Goal: Transaction & Acquisition: Purchase product/service

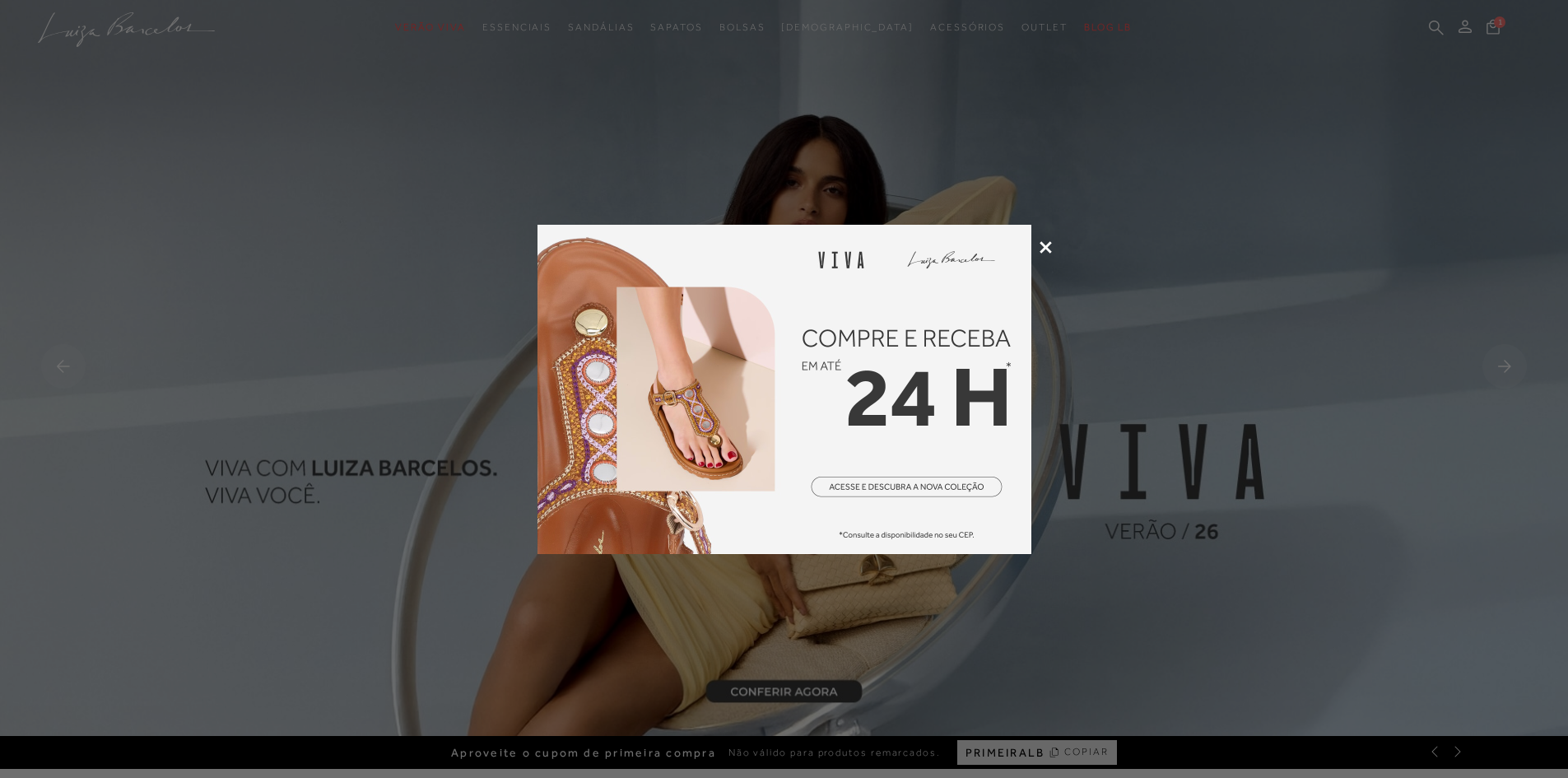
click at [1049, 242] on icon at bounding box center [1045, 247] width 12 height 12
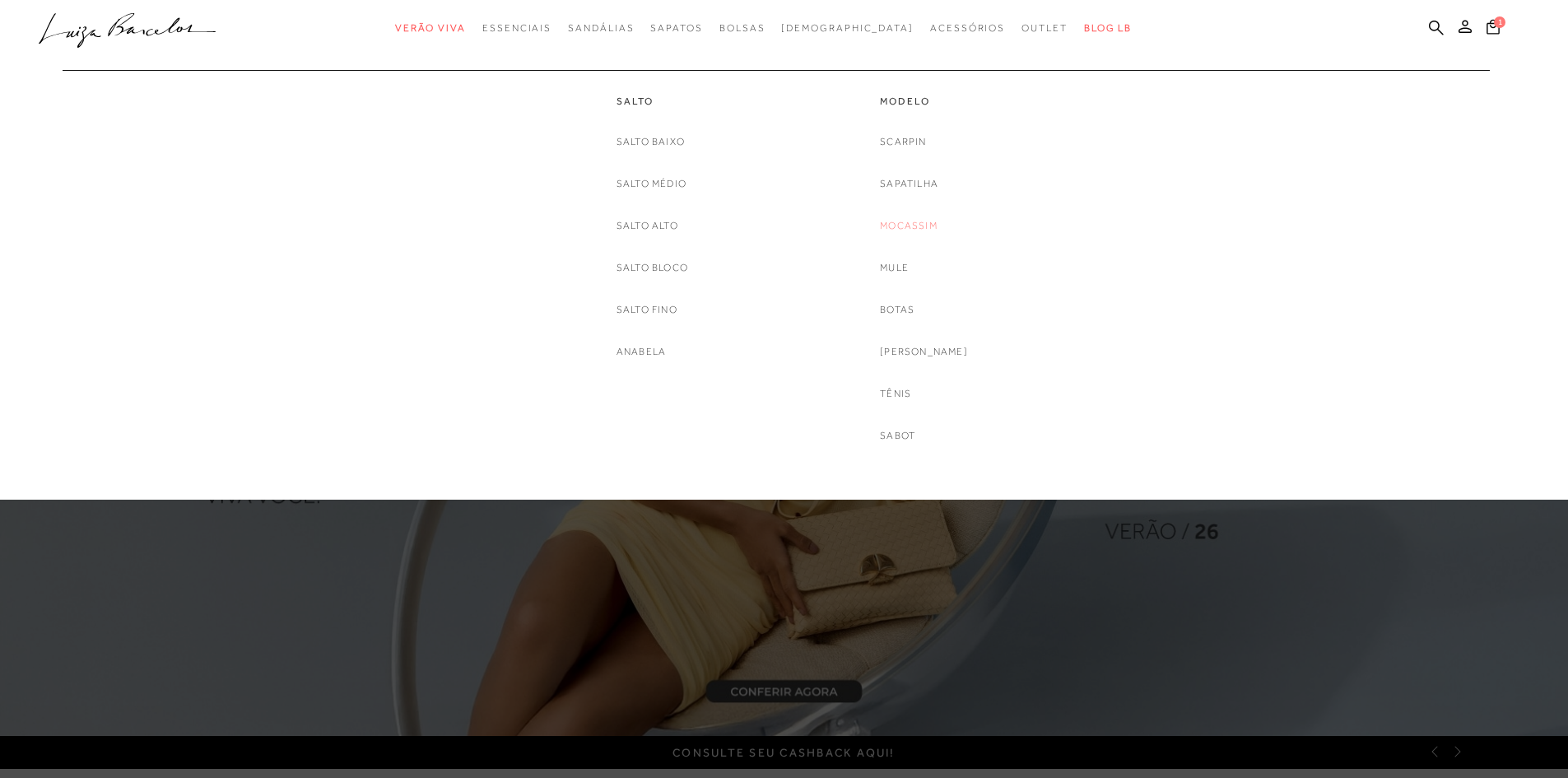
click at [927, 222] on link "Mocassim" at bounding box center [909, 226] width 58 height 18
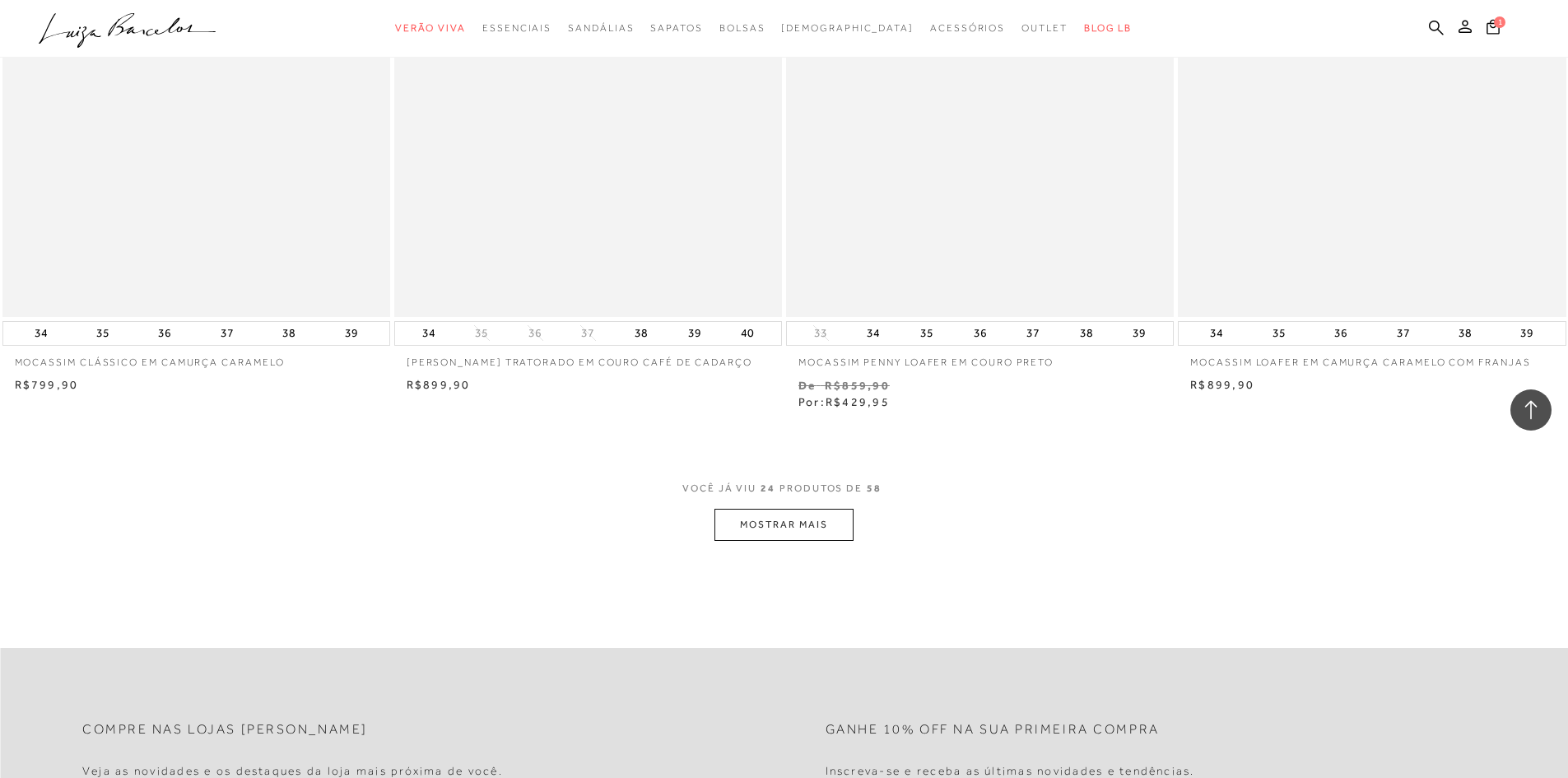
scroll to position [3868, 0]
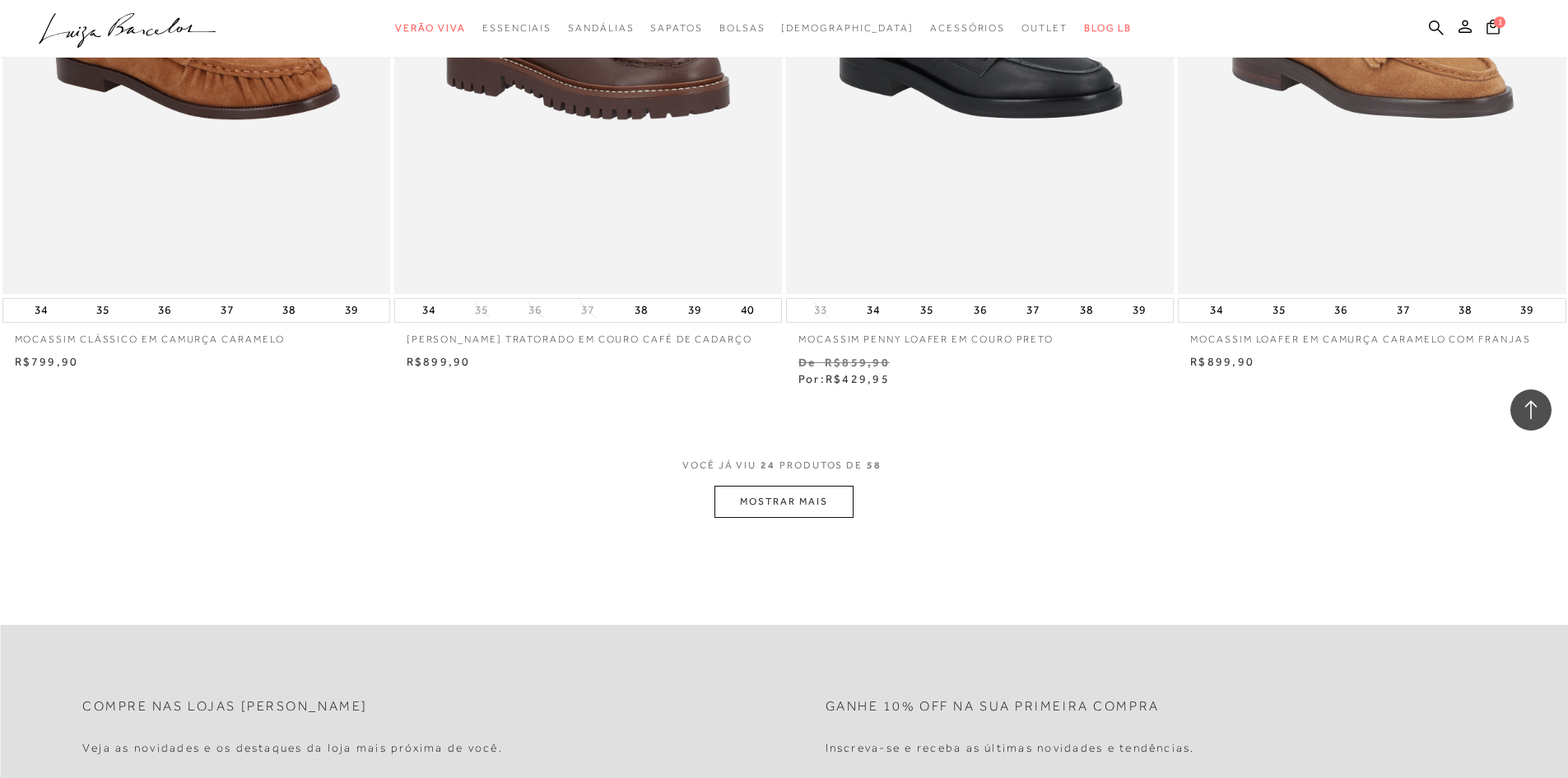
click at [793, 513] on button "MOSTRAR MAIS" at bounding box center [783, 502] width 139 height 32
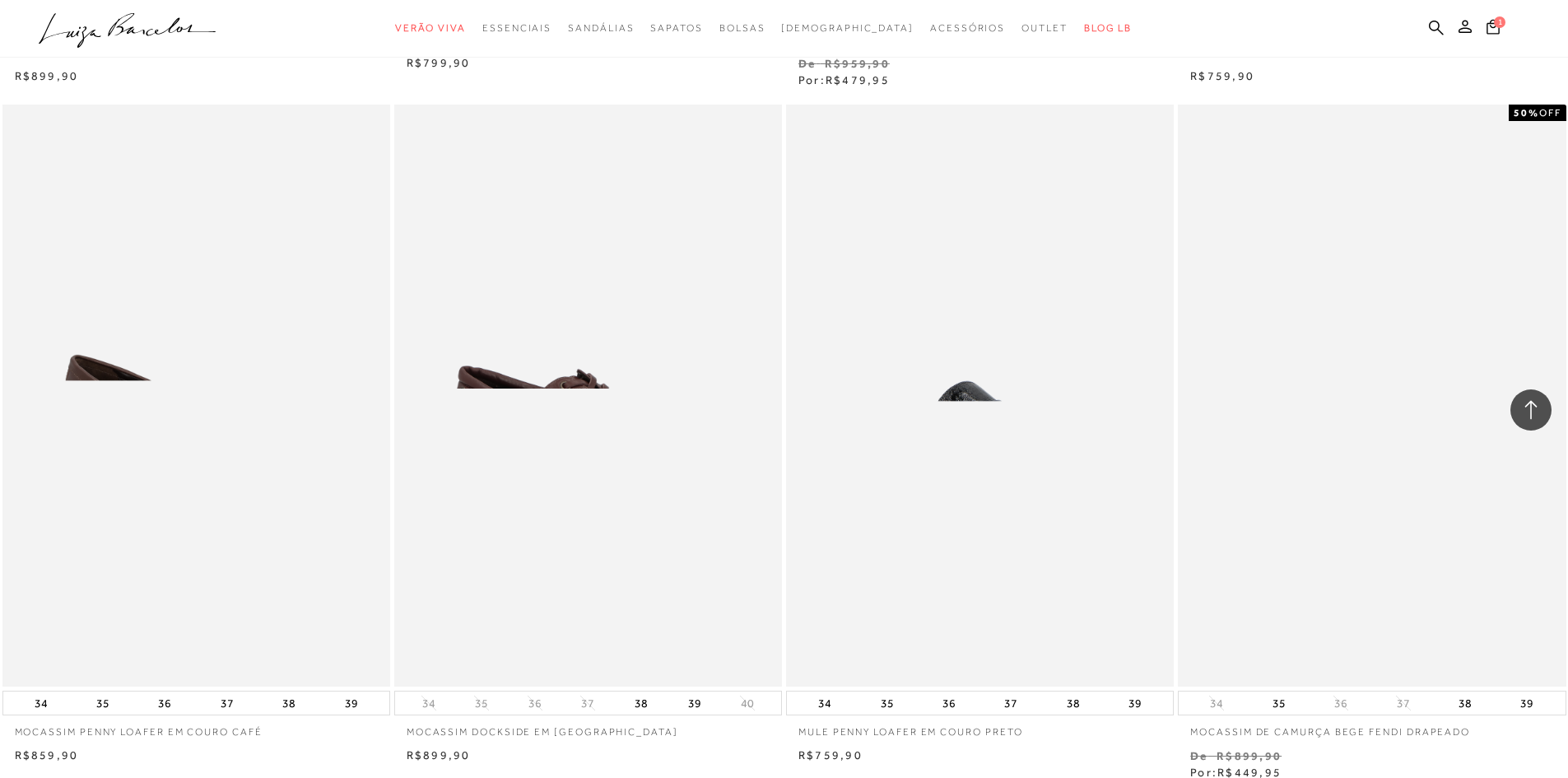
scroll to position [7901, 0]
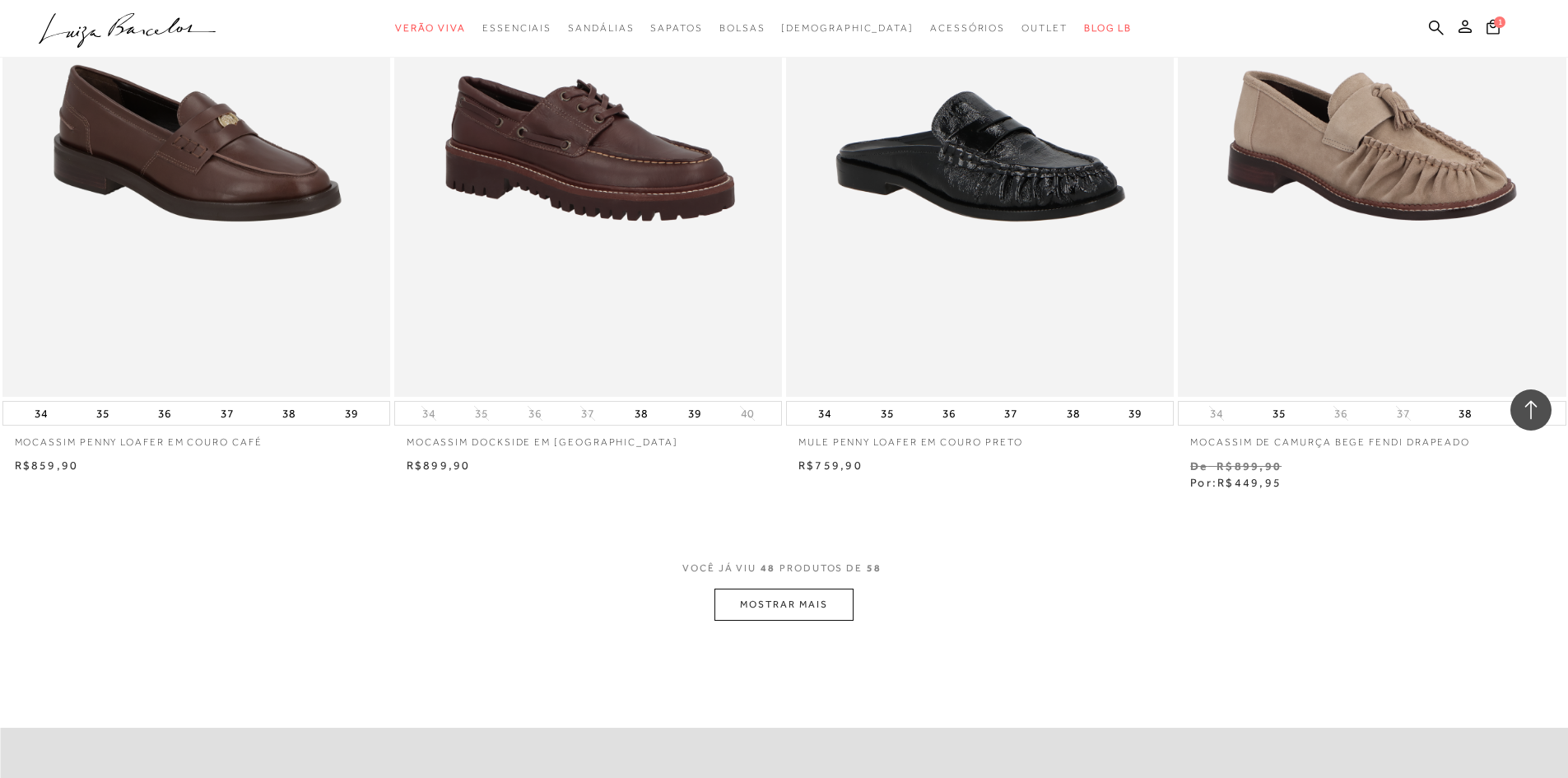
click at [783, 589] on button "MOSTRAR MAIS" at bounding box center [783, 604] width 139 height 32
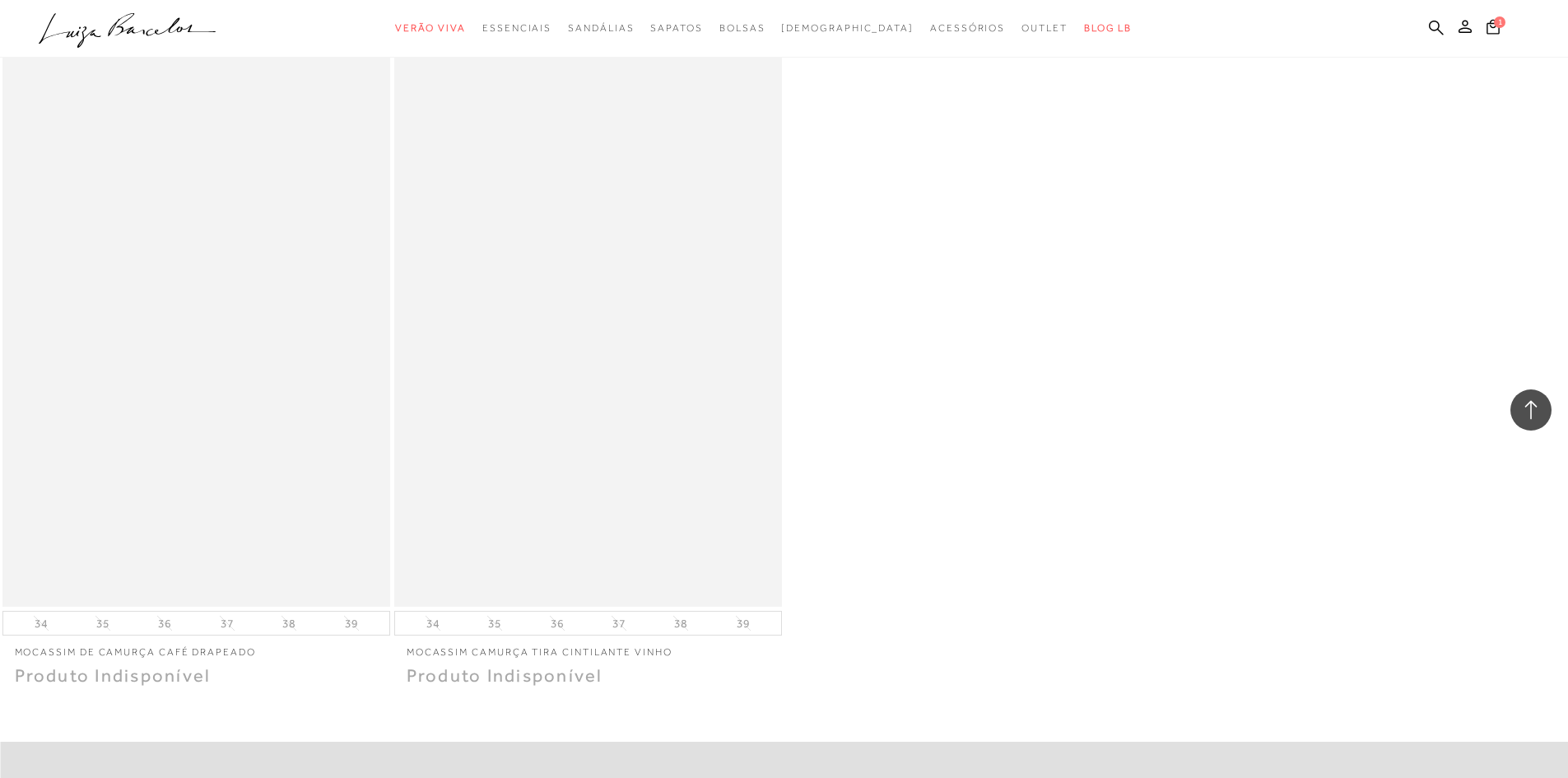
scroll to position [9795, 0]
